Goal: Information Seeking & Learning: Learn about a topic

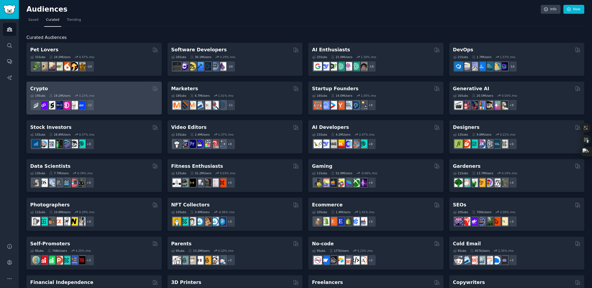
click at [107, 90] on div "Crypto" at bounding box center [94, 88] width 128 height 7
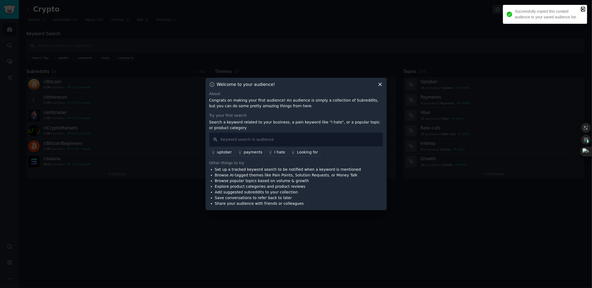
click at [584, 7] on icon "close" at bounding box center [583, 9] width 4 height 4
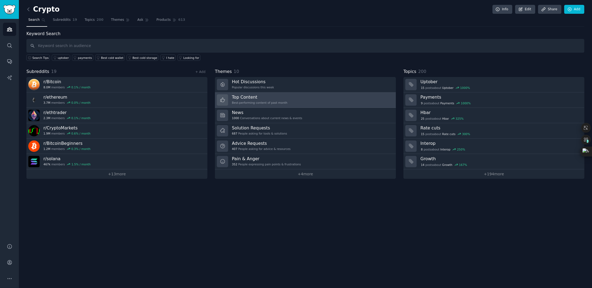
click at [283, 96] on link "Top Content Best-performing content of past month" at bounding box center [305, 99] width 181 height 15
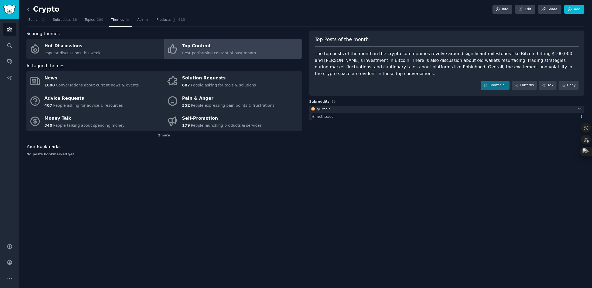
click at [29, 9] on icon at bounding box center [29, 9] width 6 height 6
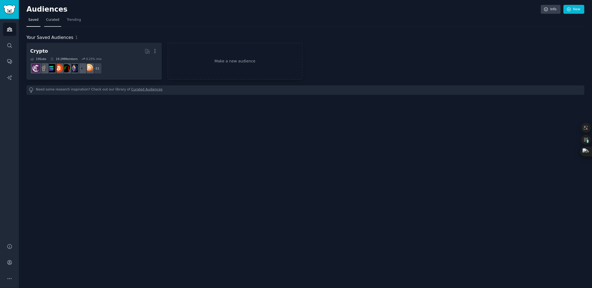
click at [53, 22] on span "Curated" at bounding box center [52, 20] width 13 height 5
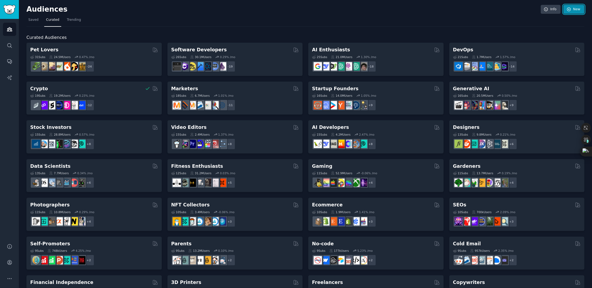
click at [570, 11] on icon at bounding box center [569, 10] width 4 height 4
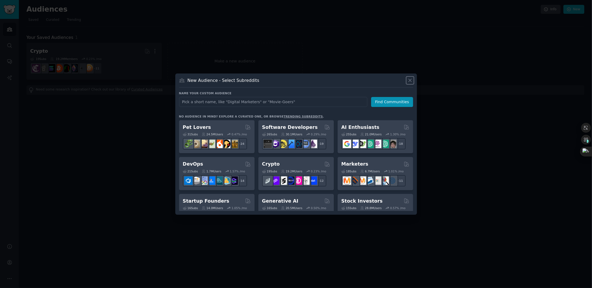
click at [412, 80] on icon at bounding box center [410, 80] width 6 height 6
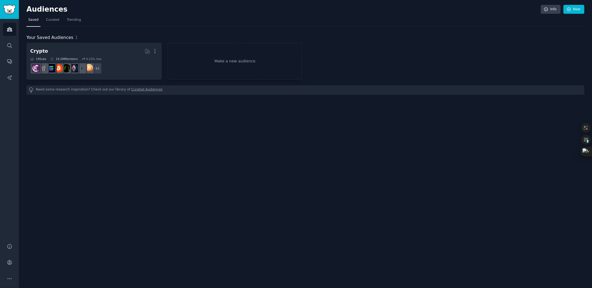
click at [41, 19] on nav "Saved Curated Trending" at bounding box center [305, 21] width 558 height 11
click at [46, 19] on span "Curated" at bounding box center [52, 20] width 13 height 5
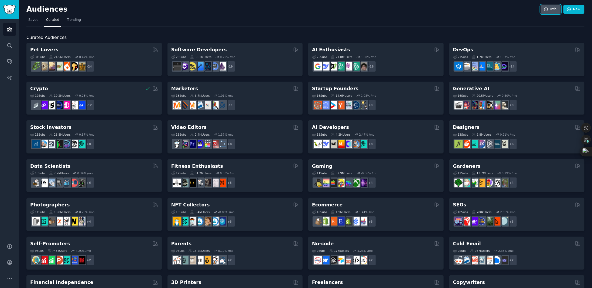
click at [555, 10] on link "Info" at bounding box center [551, 9] width 20 height 9
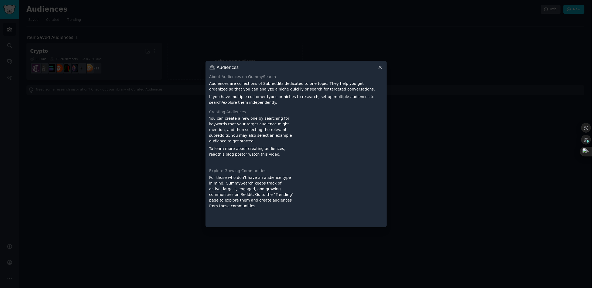
click at [383, 68] on div "Audiences About Audiences on GummySearch Audiences are collections of Subreddit…" at bounding box center [296, 144] width 181 height 166
click at [379, 66] on icon at bounding box center [380, 67] width 6 height 6
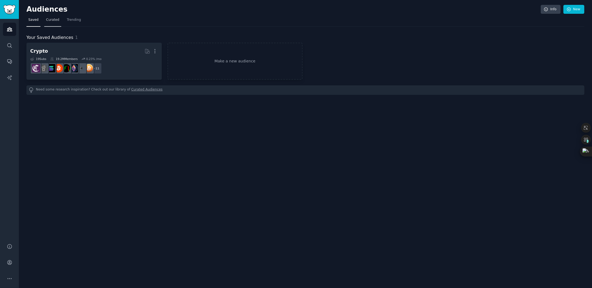
click at [57, 22] on link "Curated" at bounding box center [52, 21] width 17 height 11
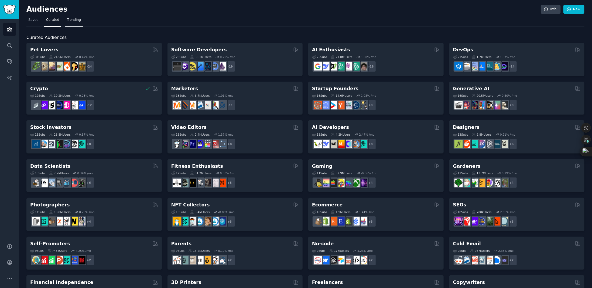
click at [72, 23] on link "Trending" at bounding box center [74, 21] width 18 height 11
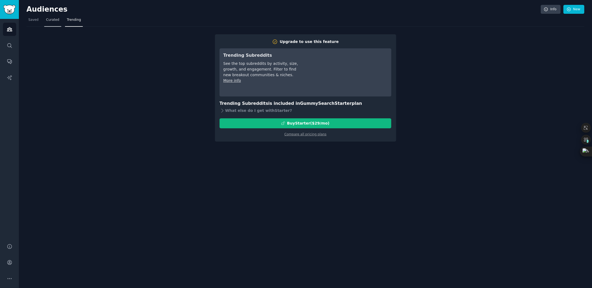
click at [58, 22] on link "Curated" at bounding box center [52, 21] width 17 height 11
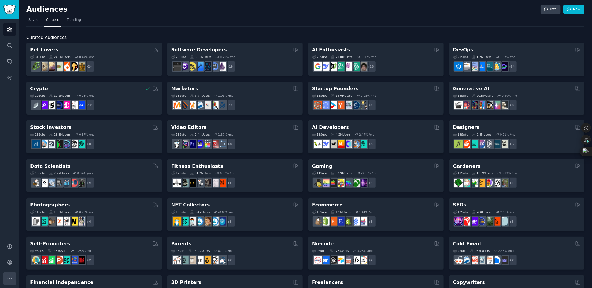
click at [9, 277] on icon "Sidebar" at bounding box center [10, 278] width 6 height 6
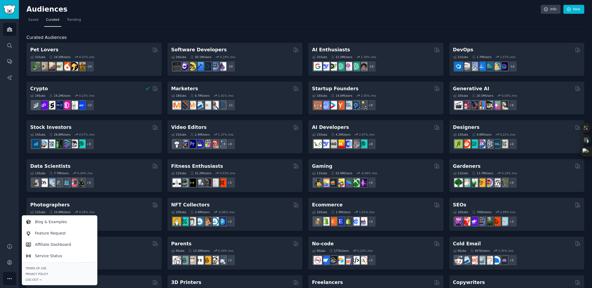
click at [14, 167] on div "Audiences Search Conversations AI Reports" at bounding box center [9, 128] width 19 height 218
